Goal: Information Seeking & Learning: Learn about a topic

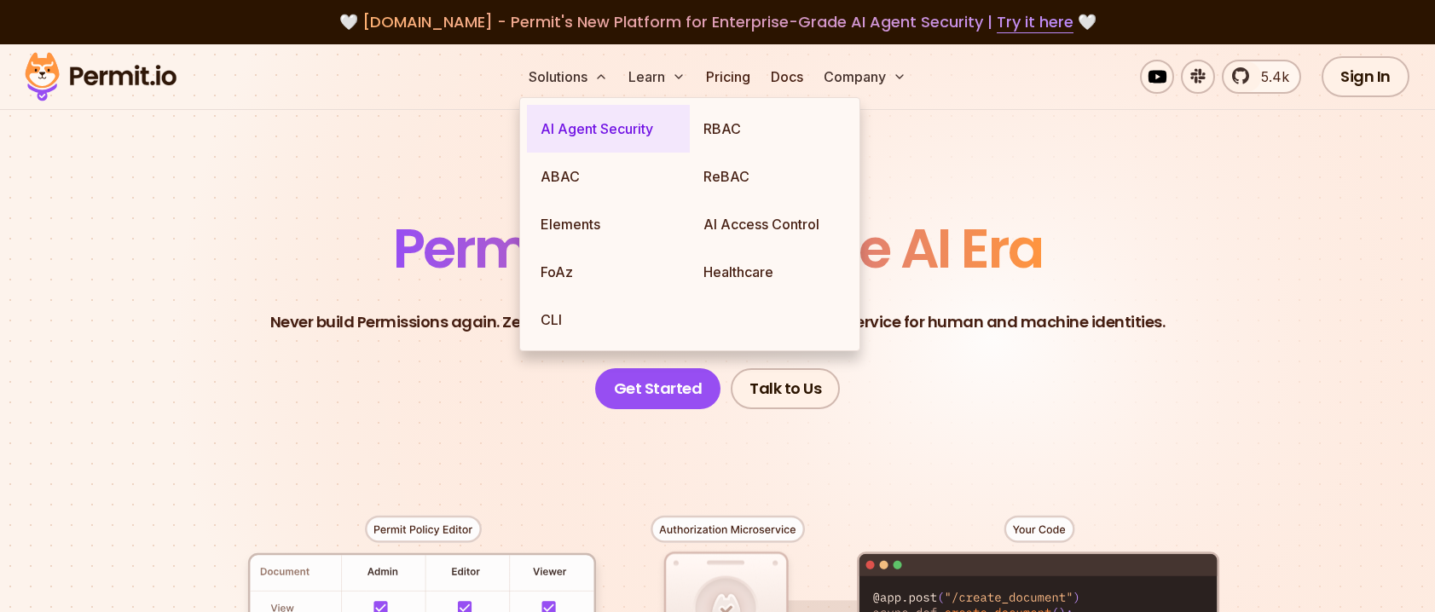
click at [571, 129] on link "AI Agent Security" at bounding box center [608, 129] width 163 height 48
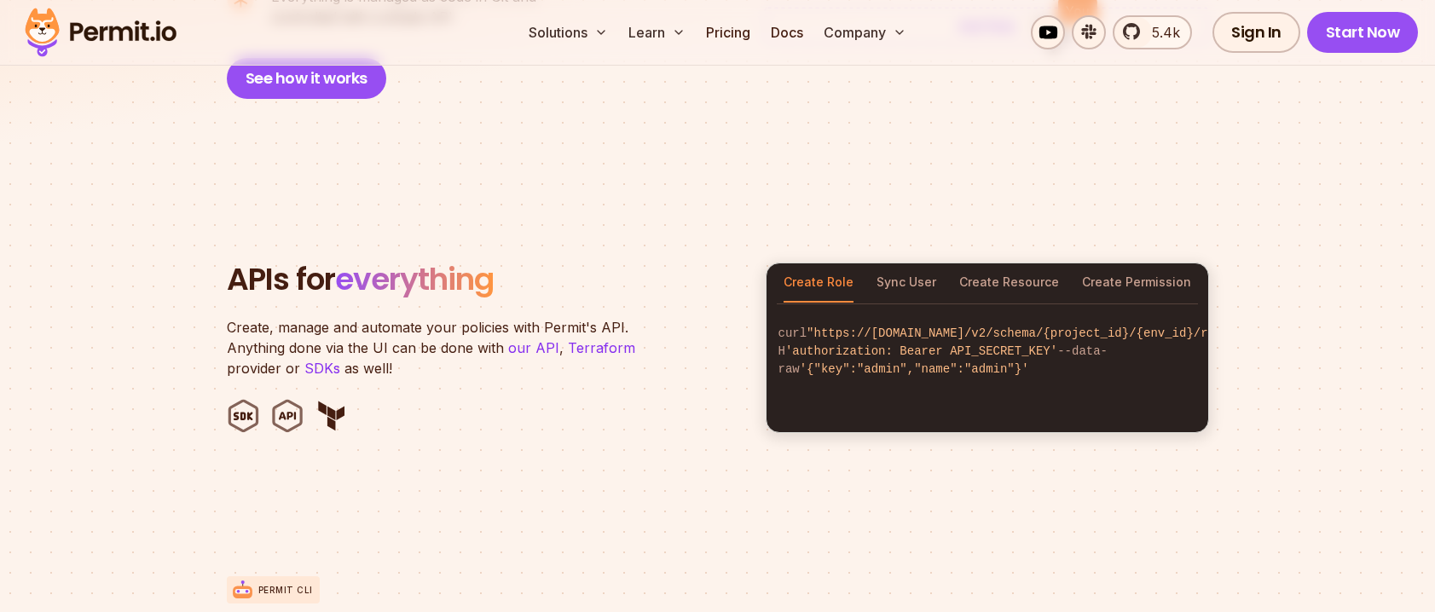
scroll to position [1707, 0]
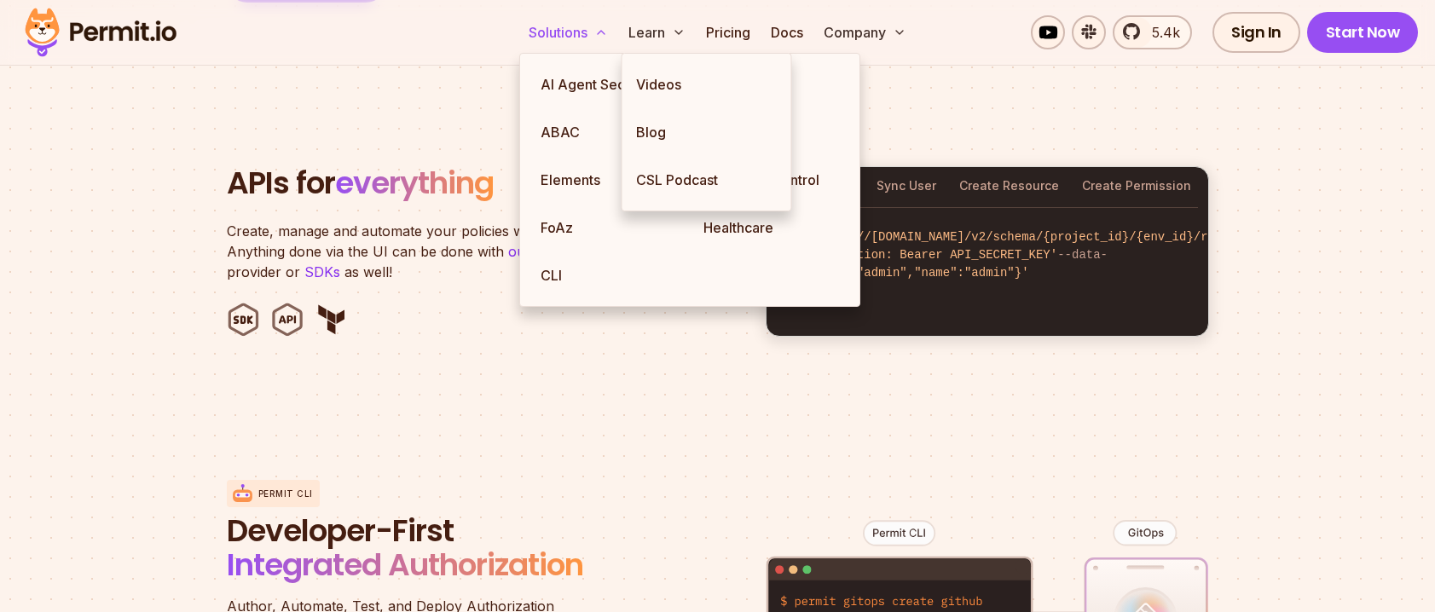
click at [566, 39] on button "Solutions" at bounding box center [568, 32] width 93 height 34
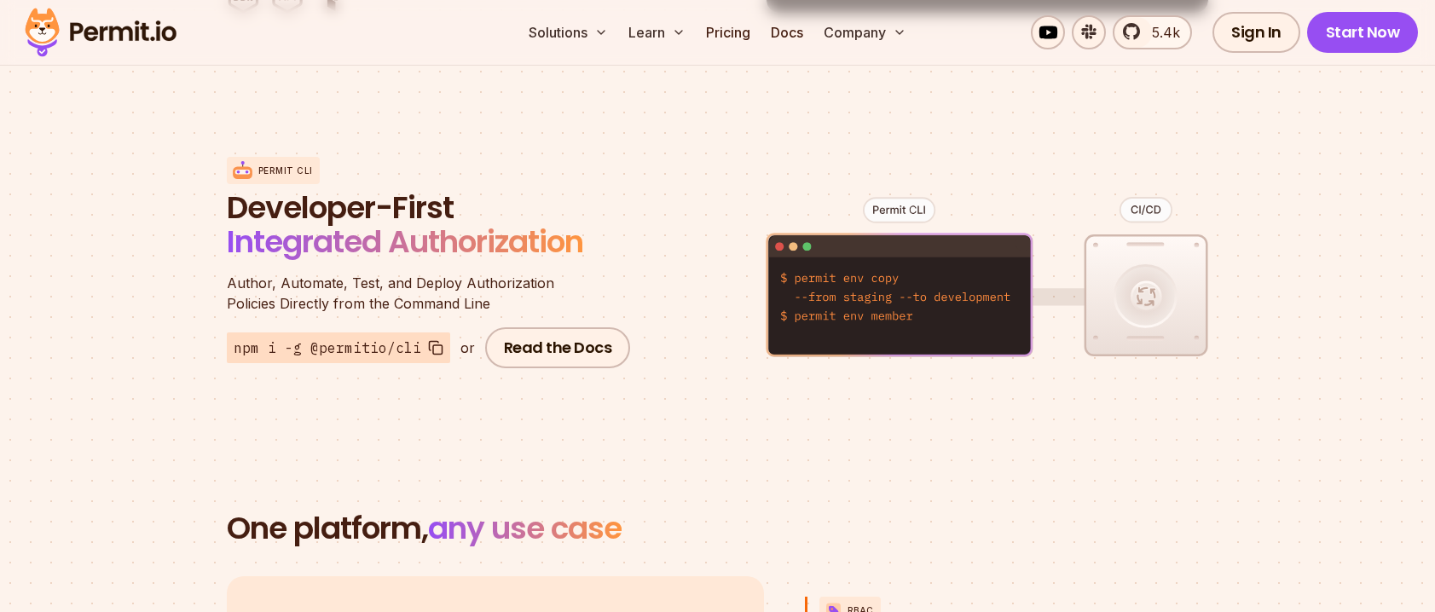
scroll to position [2033, 0]
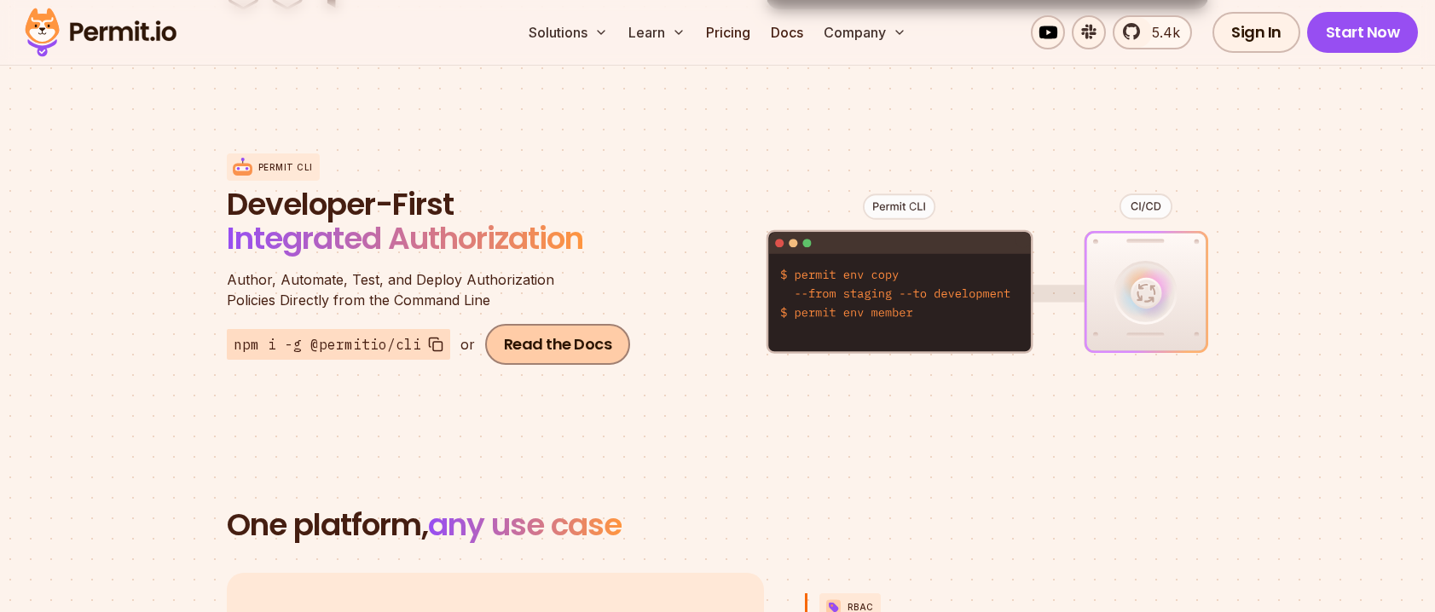
click at [536, 324] on link "Read the Docs" at bounding box center [558, 344] width 146 height 41
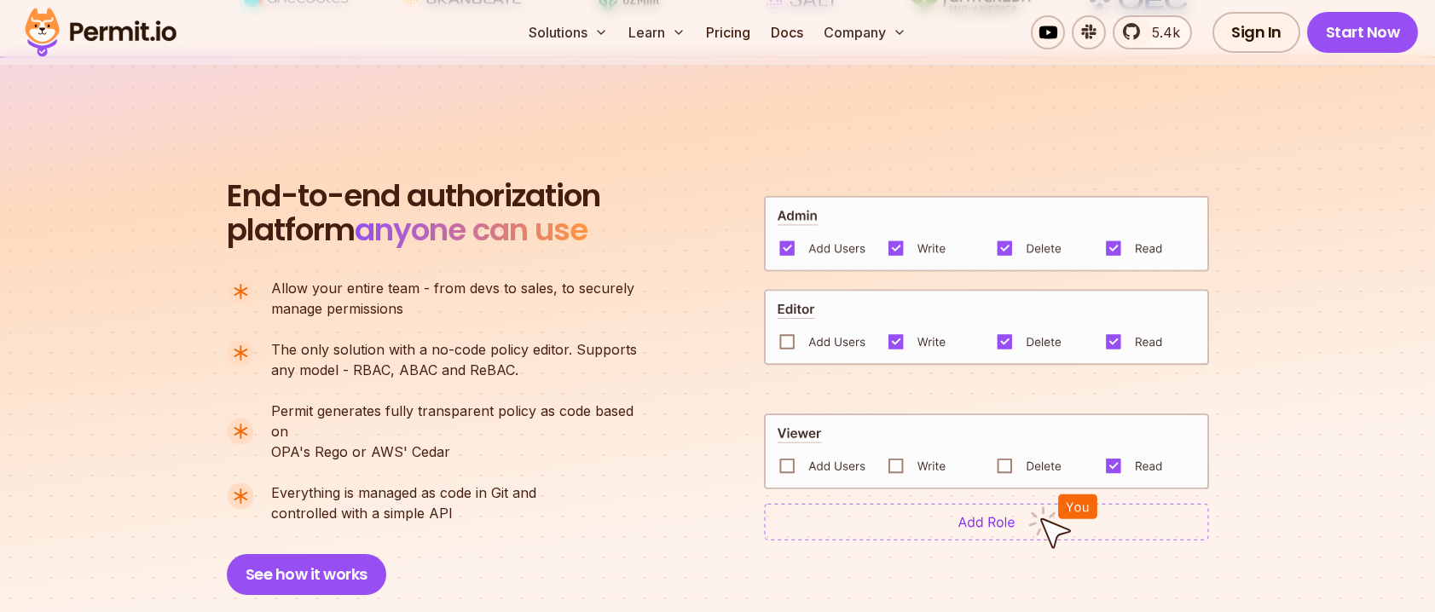
scroll to position [1110, 0]
